Goal: Find specific fact: Find specific fact

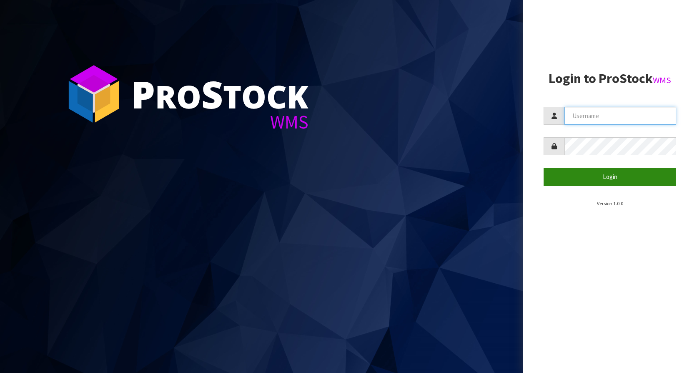
type input "KitchenAid"
click at [597, 183] on button "Login" at bounding box center [610, 177] width 133 height 18
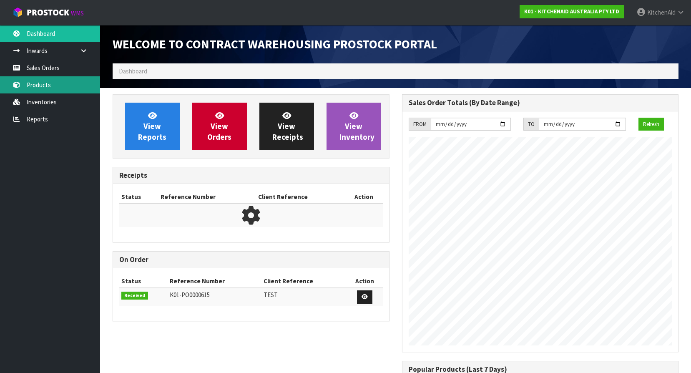
scroll to position [351, 289]
drag, startPoint x: 28, startPoint y: 83, endPoint x: 103, endPoint y: 95, distance: 75.9
click at [28, 83] on link "Products" at bounding box center [50, 84] width 100 height 17
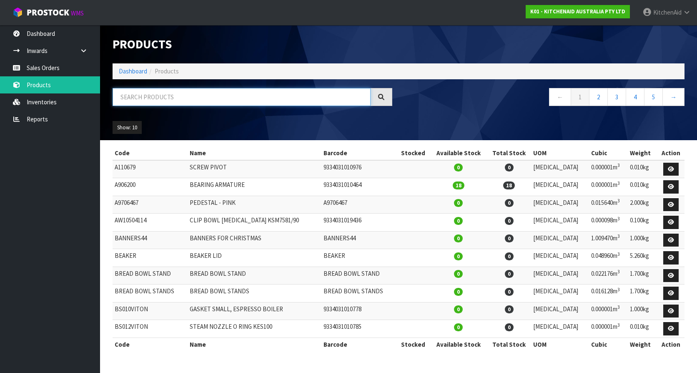
click at [163, 100] on input "text" at bounding box center [242, 97] width 258 height 18
paste input "5KEK1701ASX"
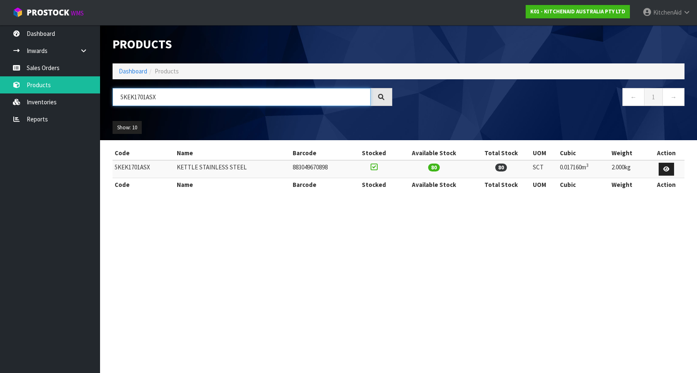
type input "5KEK1701ASX"
click at [418, 259] on section "Products Import Products Drop file here to import csv template Dashboard Produc…" at bounding box center [348, 186] width 697 height 373
click at [385, 292] on section "Products Import Products Drop file here to import csv template Dashboard Produc…" at bounding box center [348, 186] width 697 height 373
copy td "5KEK1701ASX"
drag, startPoint x: 140, startPoint y: 167, endPoint x: 115, endPoint y: 170, distance: 25.2
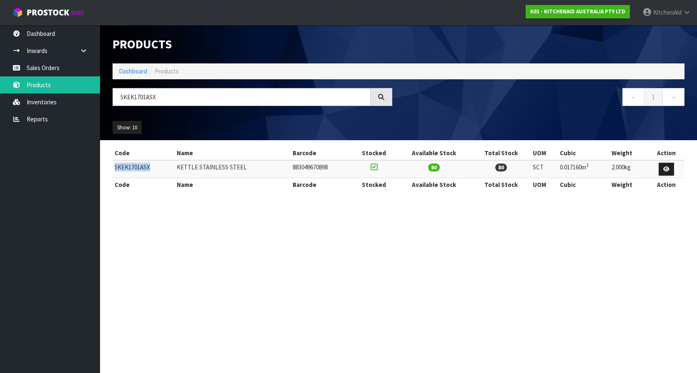
click at [115, 170] on td "5KEK1701ASX" at bounding box center [144, 169] width 62 height 18
click at [260, 238] on section "Products Import Products Drop file here to import csv template Dashboard Produc…" at bounding box center [348, 186] width 697 height 373
click at [137, 167] on td "5KEK1701ASX" at bounding box center [144, 169] width 62 height 18
click at [135, 167] on td "5KEK1701ASX" at bounding box center [144, 169] width 62 height 18
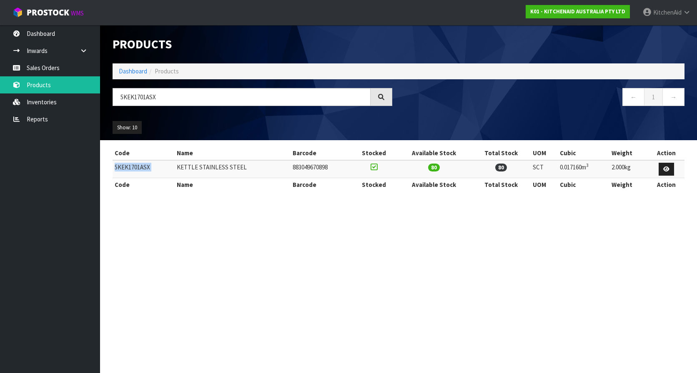
click at [135, 167] on td "5KEK1701ASX" at bounding box center [144, 169] width 62 height 18
copy tr "5KEK1701ASX"
